Goal: Information Seeking & Learning: Learn about a topic

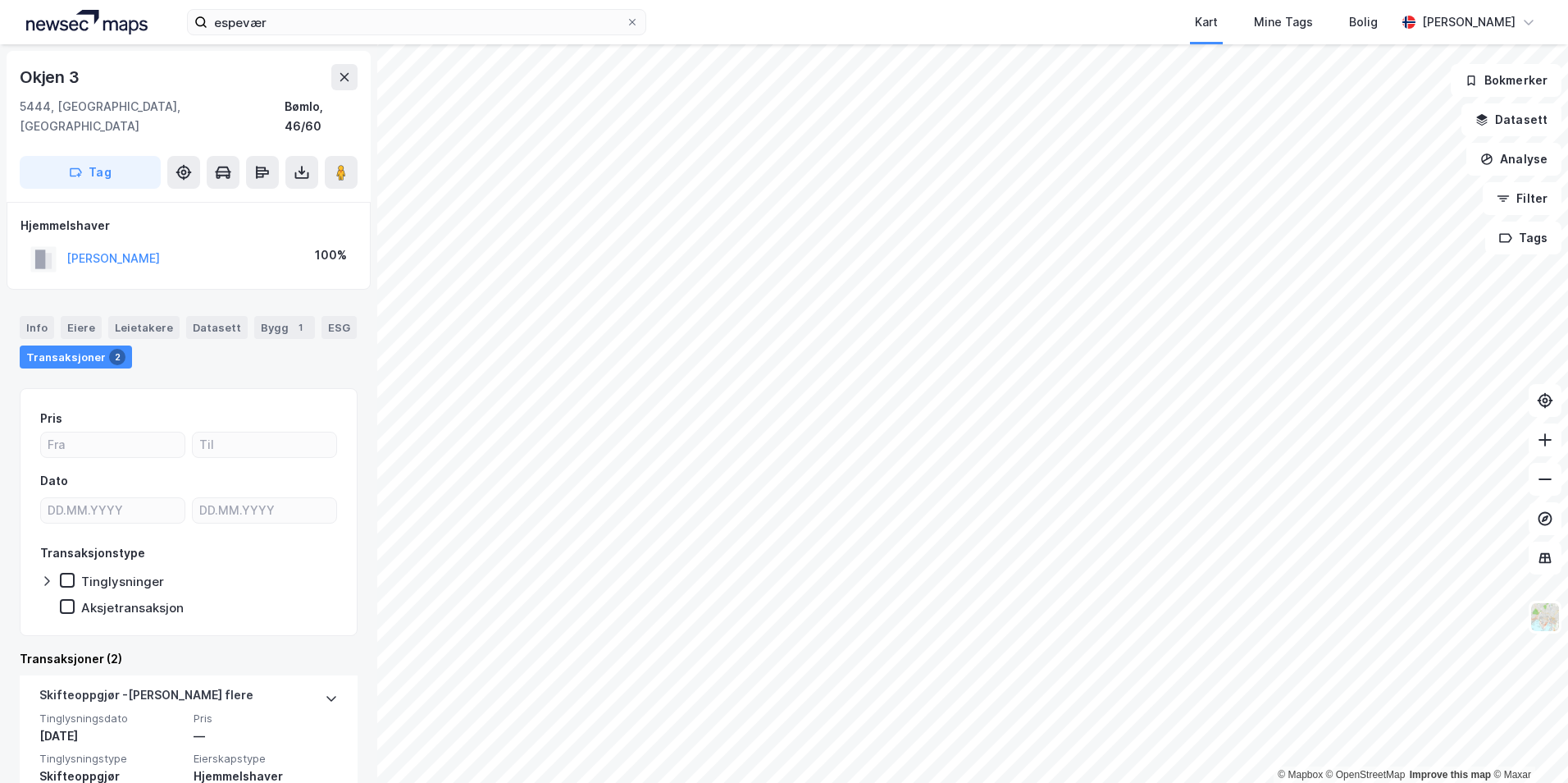
click at [300, 7] on div "espevær Kart Mine Tags Bolig [PERSON_NAME]" at bounding box center [784, 22] width 1568 height 44
drag, startPoint x: 0, startPoint y: 0, endPoint x: 300, endPoint y: 7, distance: 300.1
click at [300, 7] on div "espevær Kart Mine Tags Bolig [PERSON_NAME]" at bounding box center [784, 22] width 1568 height 44
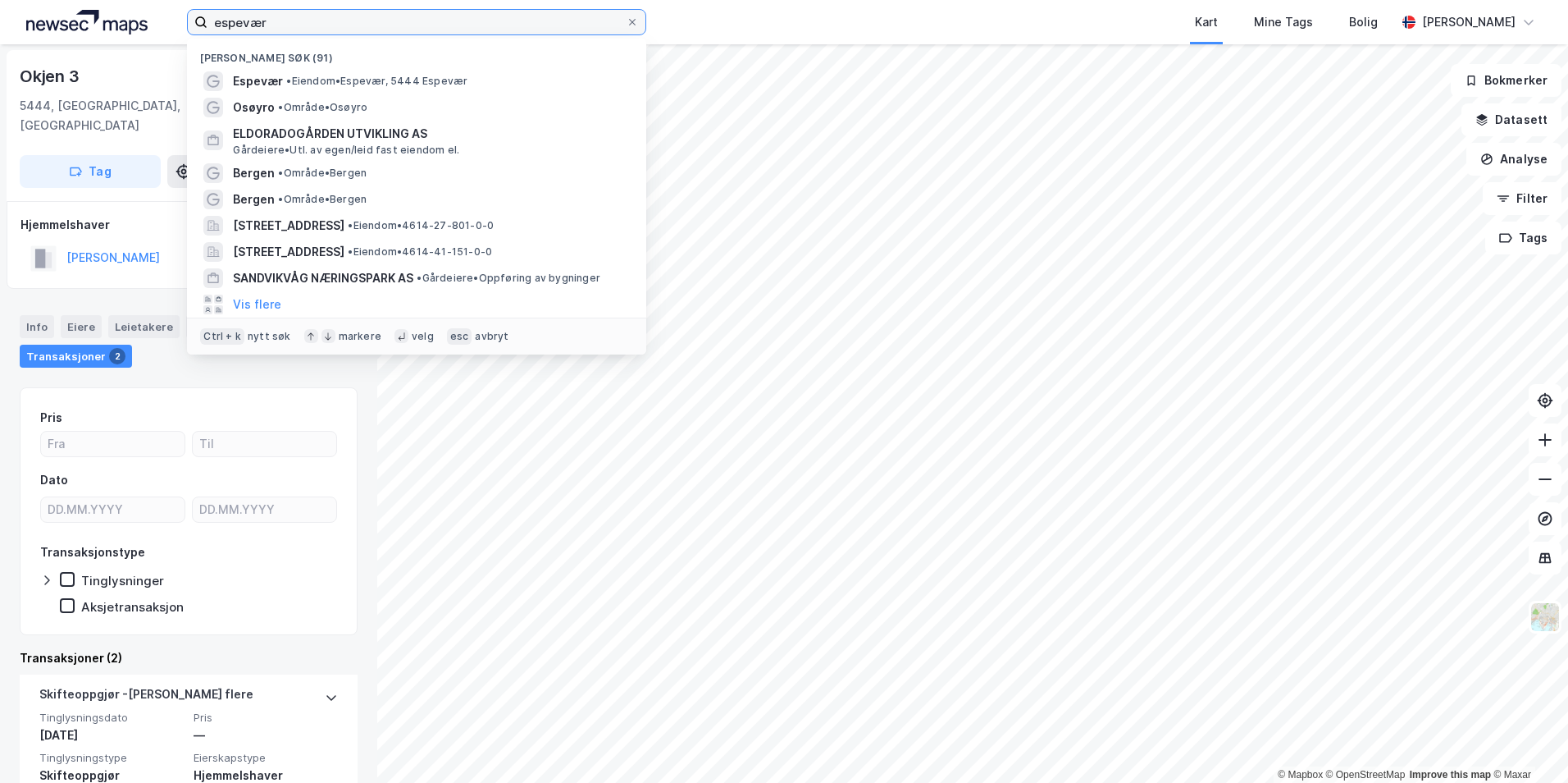
drag, startPoint x: 300, startPoint y: 7, endPoint x: 298, endPoint y: 18, distance: 11.2
click at [298, 18] on input "espevær" at bounding box center [416, 22] width 418 height 25
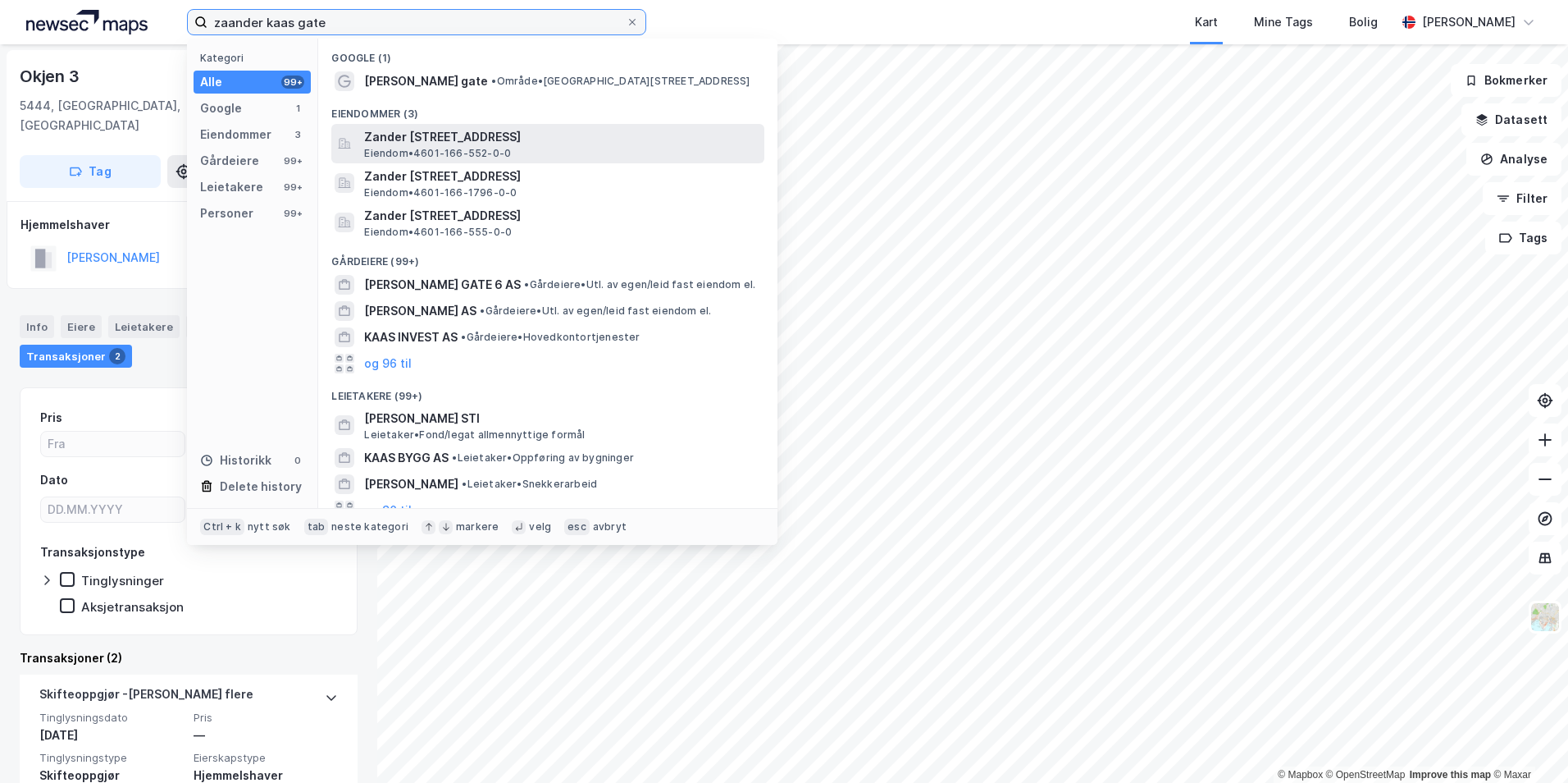
type input "zaander kaas gate"
click at [441, 138] on span "Zander [STREET_ADDRESS]" at bounding box center [560, 137] width 393 height 19
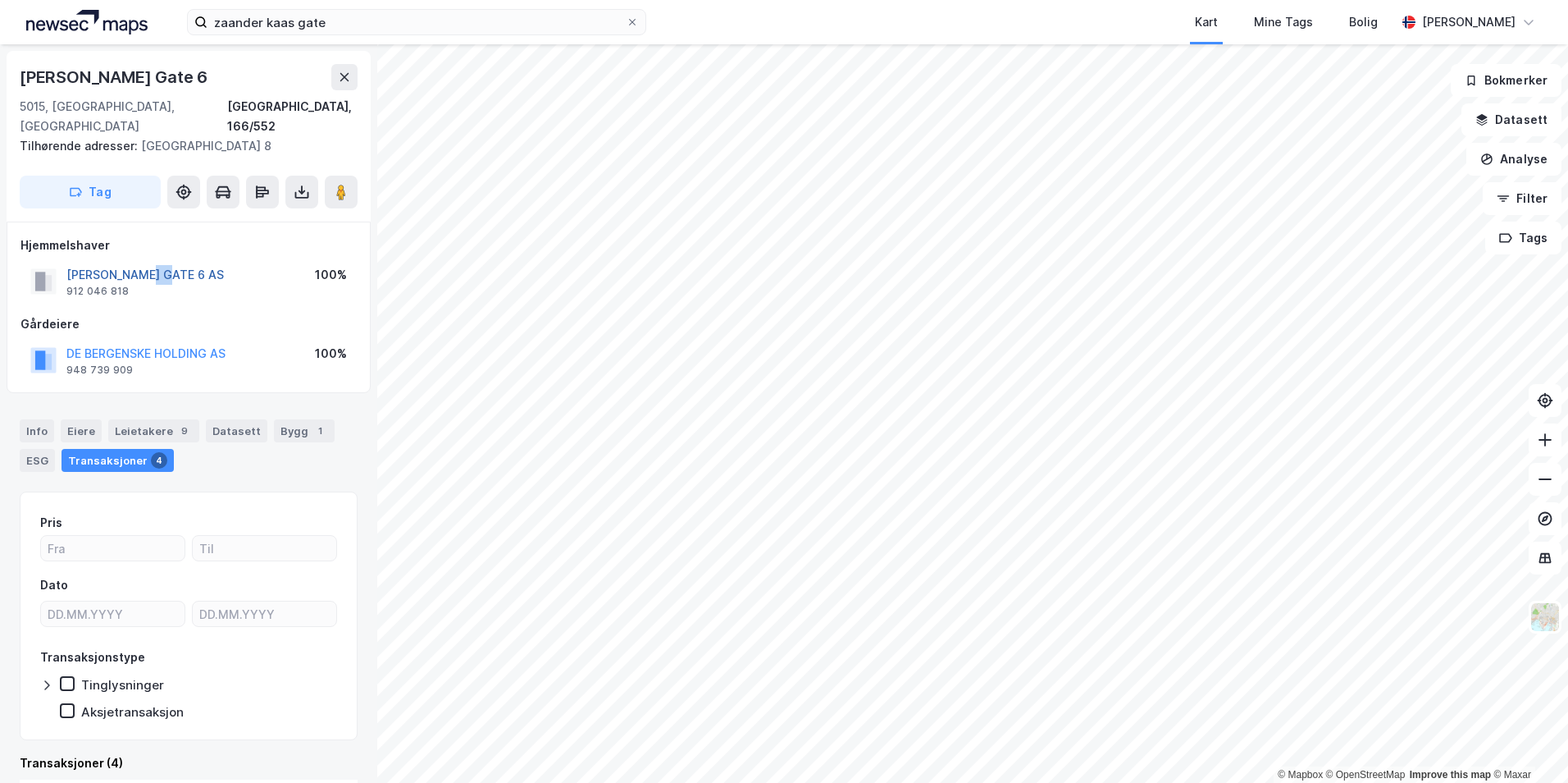
drag, startPoint x: 151, startPoint y: 264, endPoint x: 174, endPoint y: 252, distance: 25.9
click at [174, 265] on div "[PERSON_NAME] GATE 6 AS" at bounding box center [145, 274] width 158 height 19
click at [0, 0] on button "[PERSON_NAME] GATE 6 AS" at bounding box center [0, 0] width 0 height 0
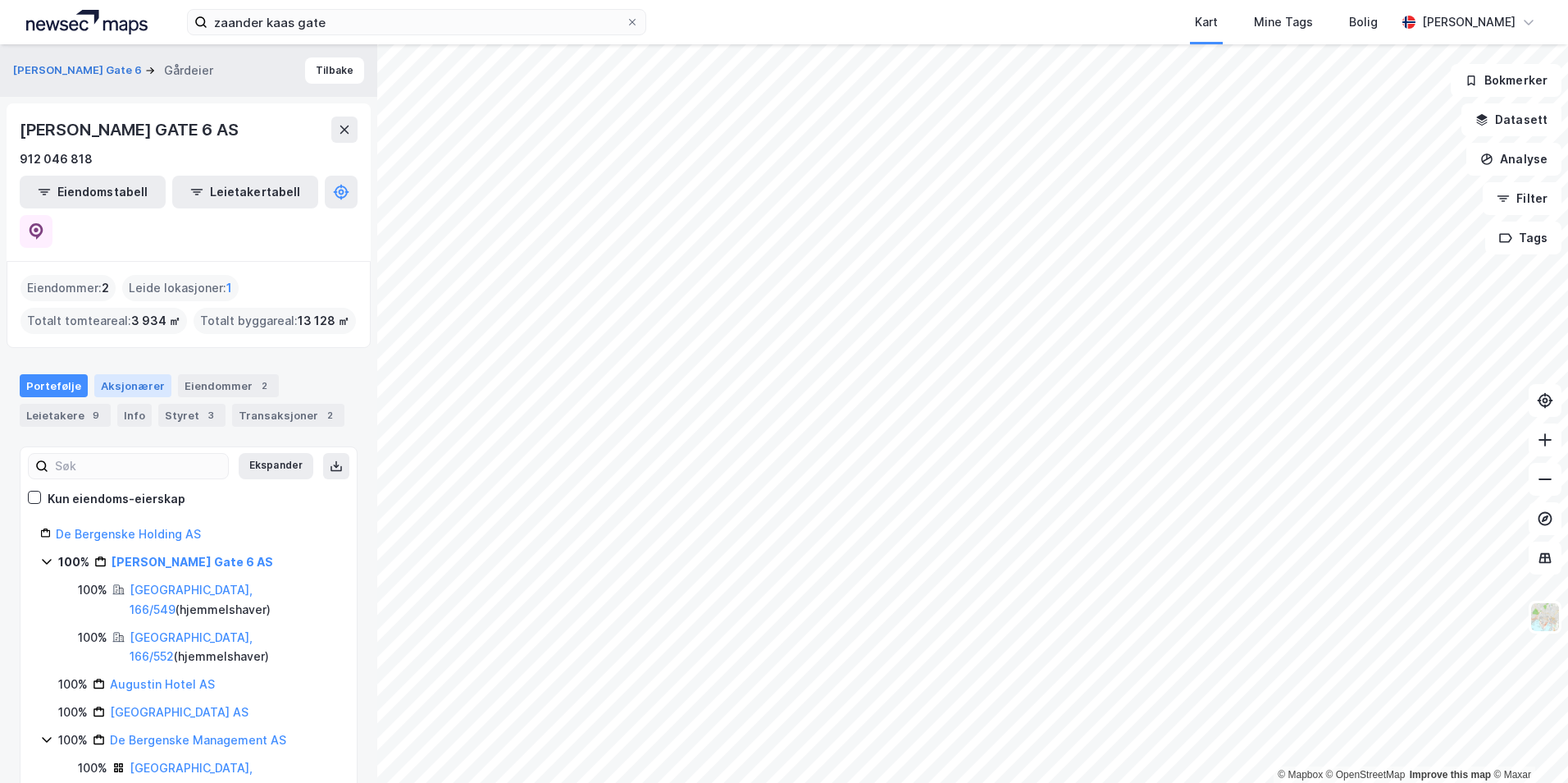
click at [134, 374] on div "Aksjonærer" at bounding box center [133, 385] width 78 height 23
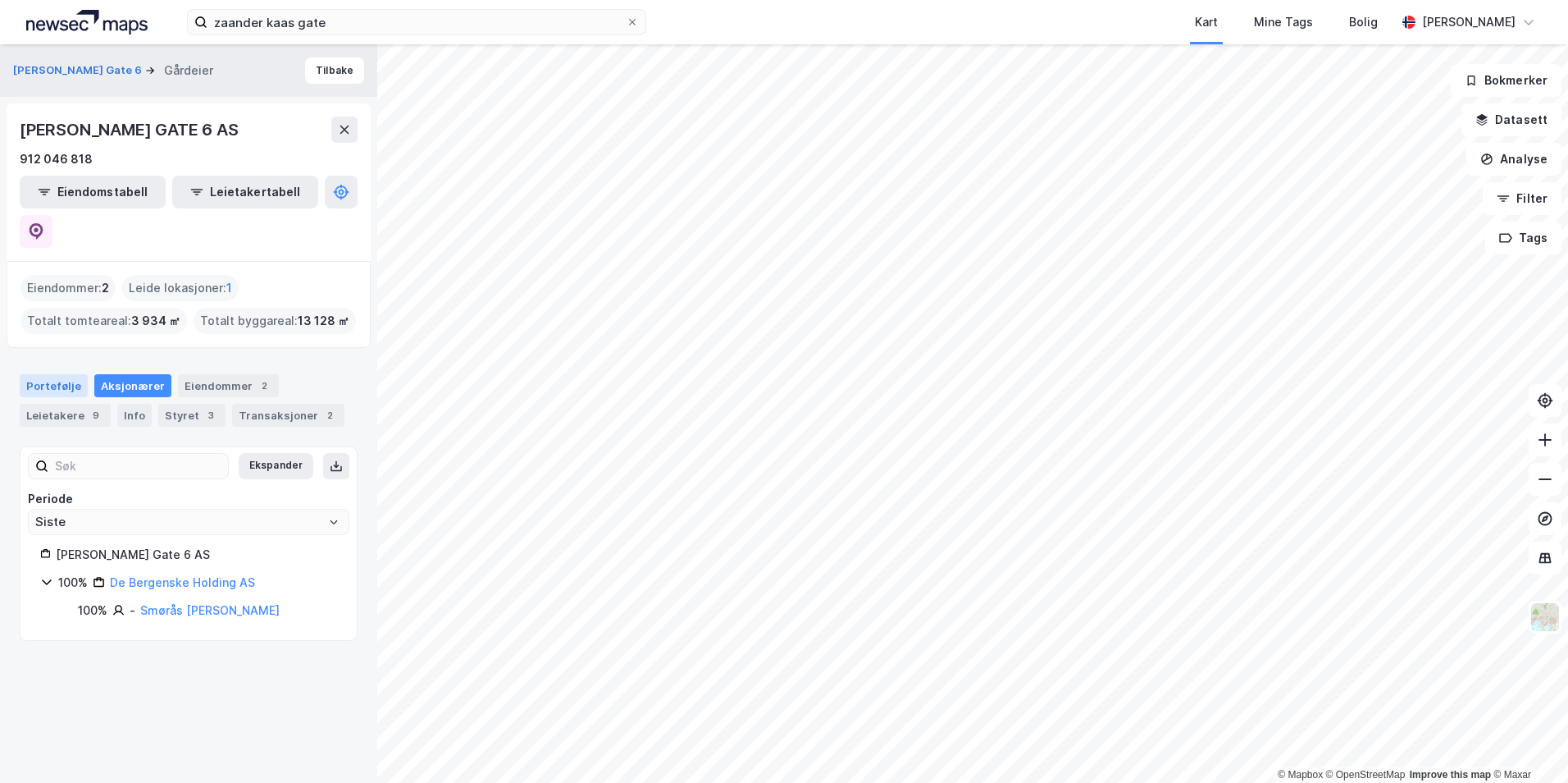
click at [45, 374] on div "Portefølje" at bounding box center [54, 385] width 68 height 23
